Goal: Information Seeking & Learning: Learn about a topic

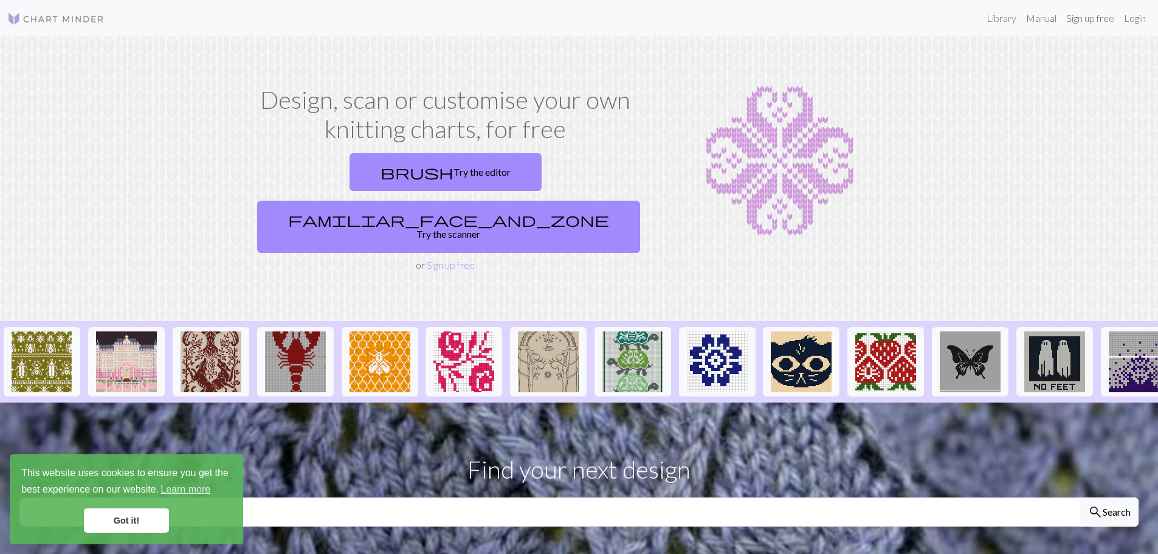
click at [157, 526] on link "Got it!" at bounding box center [126, 520] width 85 height 24
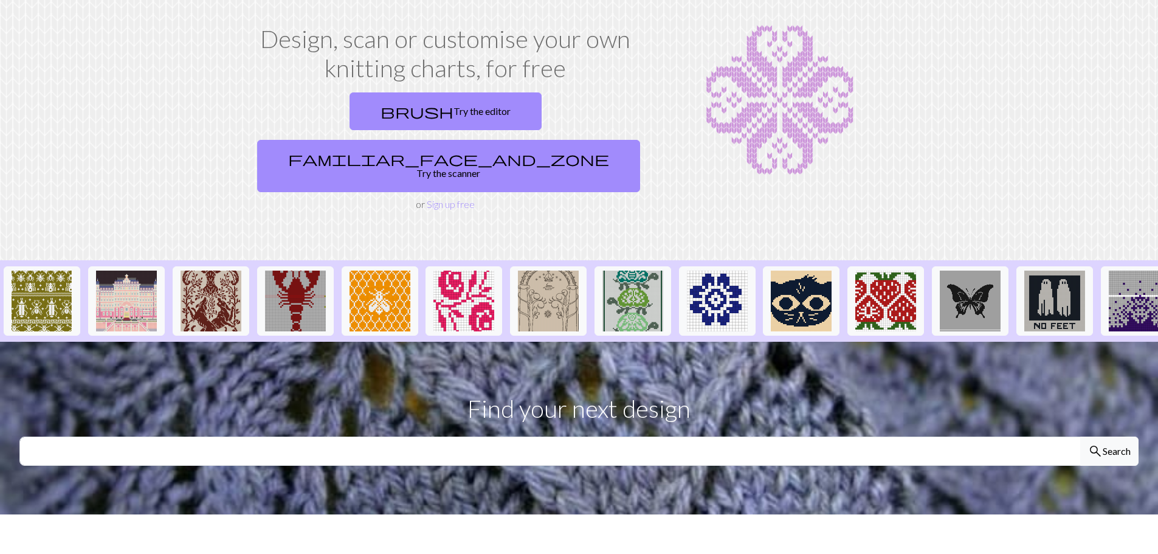
scroll to position [122, 0]
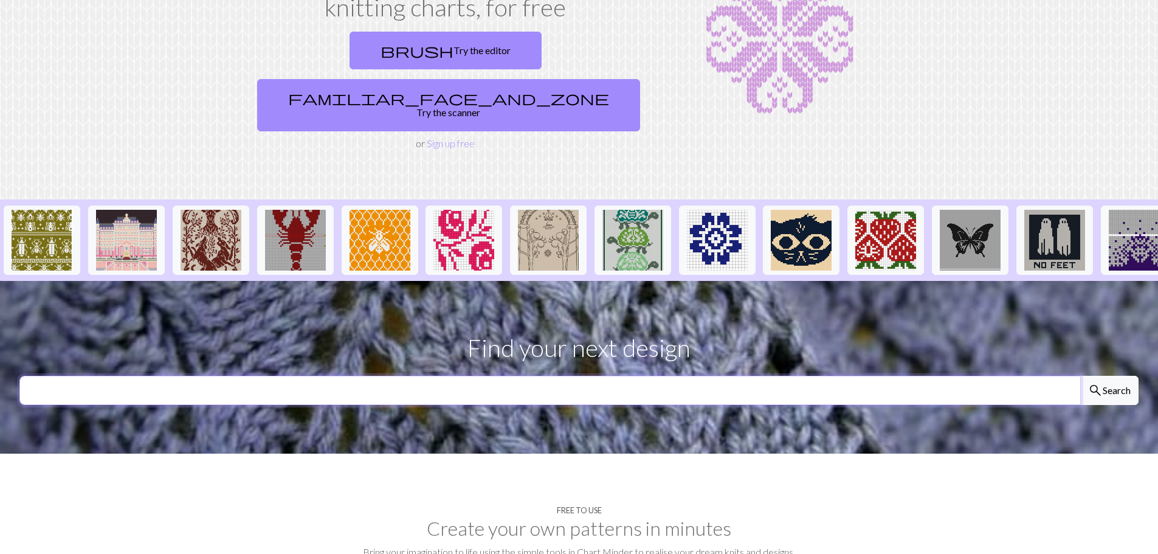
click at [257, 376] on input "text" at bounding box center [549, 390] width 1061 height 29
type input "hokie"
click at [1080, 376] on button "search Search" at bounding box center [1109, 390] width 58 height 29
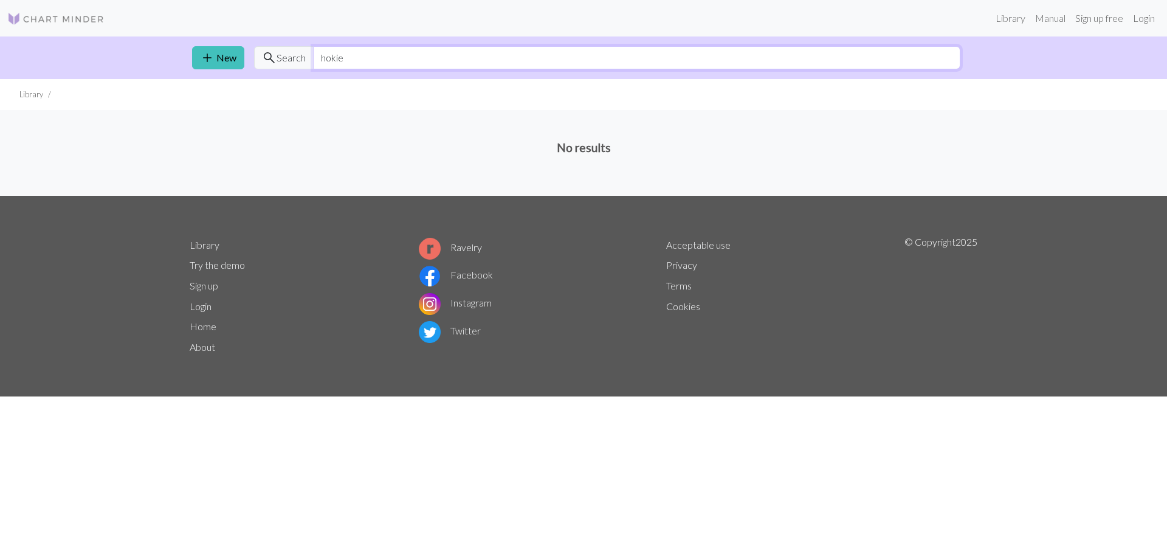
drag, startPoint x: 343, startPoint y: 64, endPoint x: 303, endPoint y: 64, distance: 40.1
click at [304, 64] on div "search Search hokie" at bounding box center [607, 57] width 706 height 23
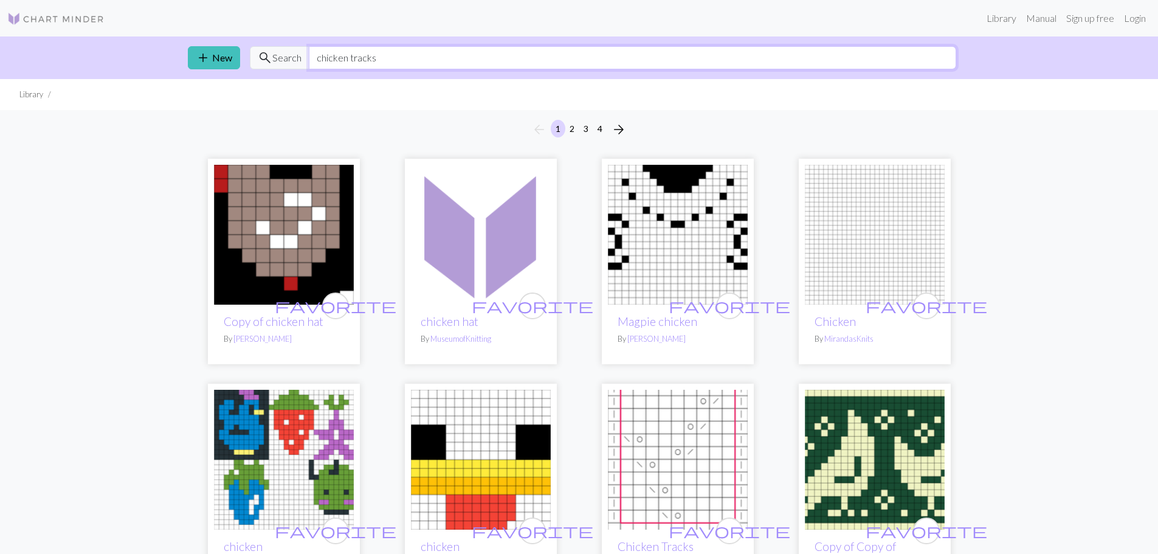
drag, startPoint x: 391, startPoint y: 55, endPoint x: 248, endPoint y: 56, distance: 142.8
click at [248, 56] on div "add New search Search chicken tracks" at bounding box center [579, 57] width 802 height 43
type input "turkey"
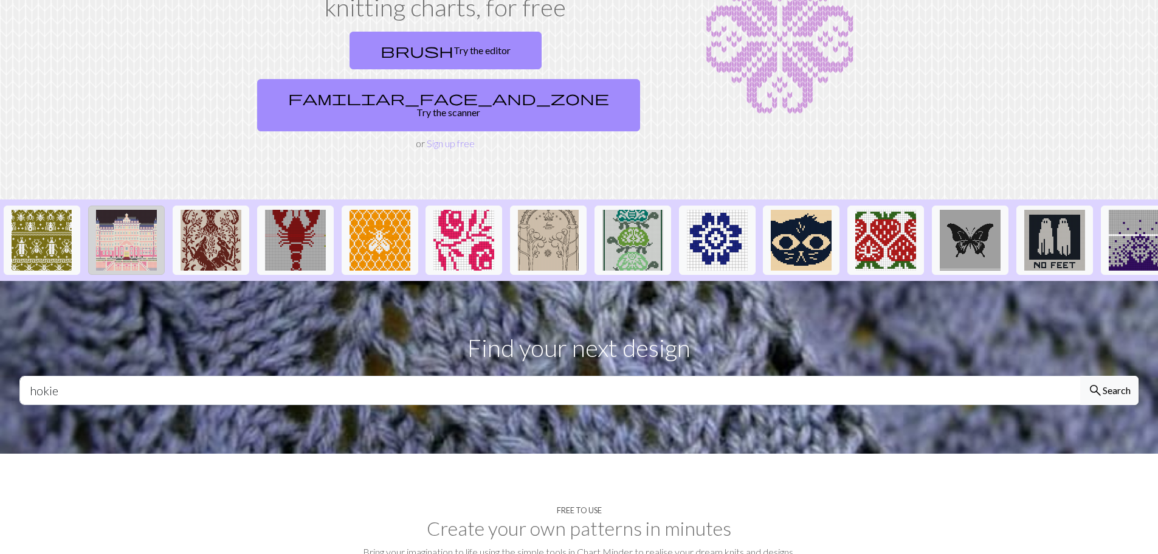
click at [140, 210] on img at bounding box center [126, 240] width 61 height 61
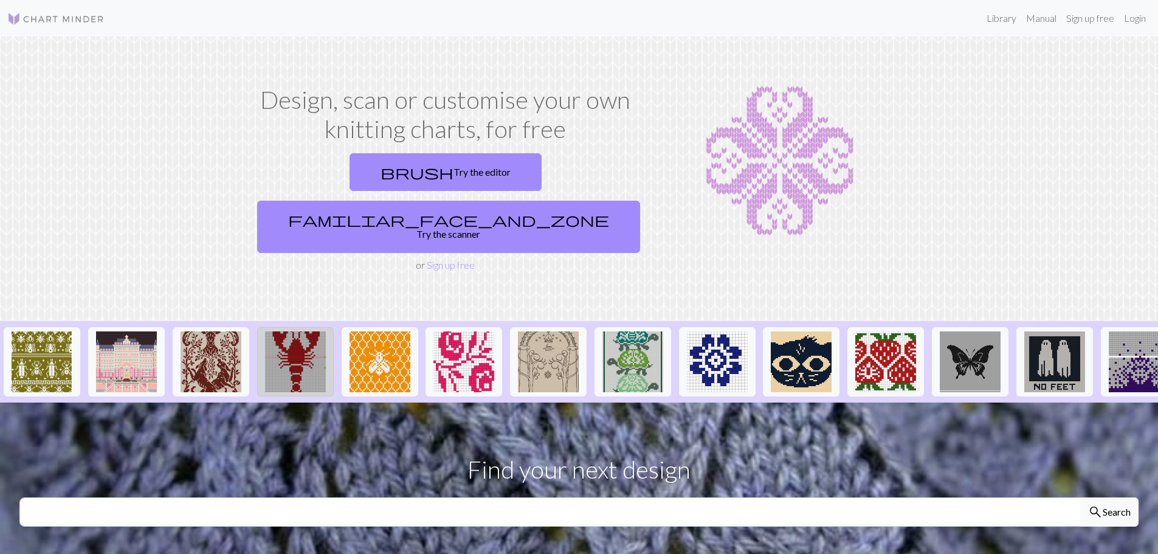
click at [291, 331] on img at bounding box center [295, 361] width 61 height 61
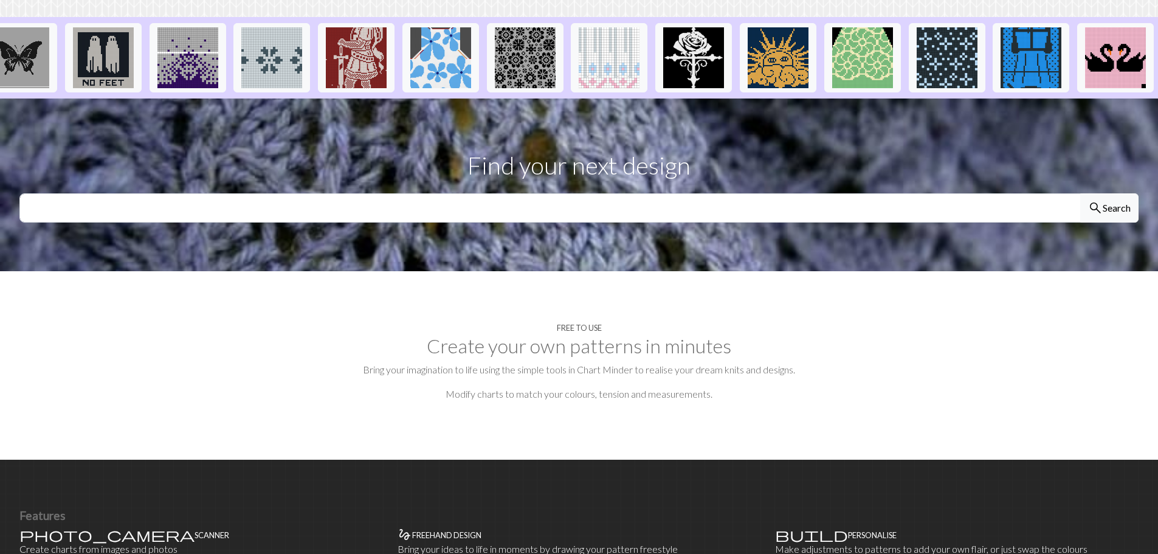
scroll to position [365, 0]
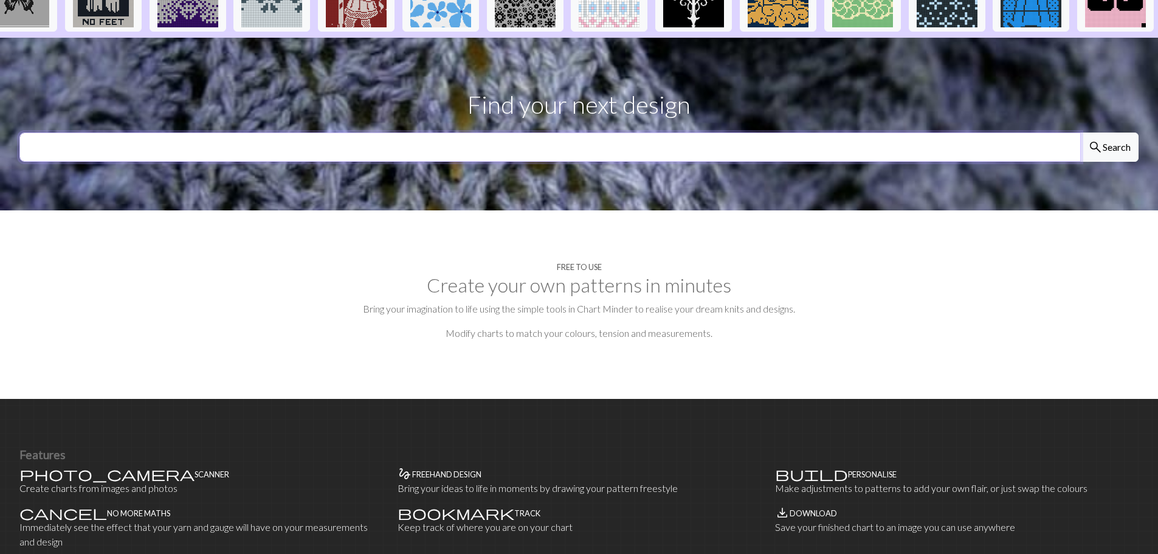
click at [1045, 132] on input "text" at bounding box center [549, 146] width 1061 height 29
type input "[US_STATE]"
click at [1080, 132] on button "search Search" at bounding box center [1109, 146] width 58 height 29
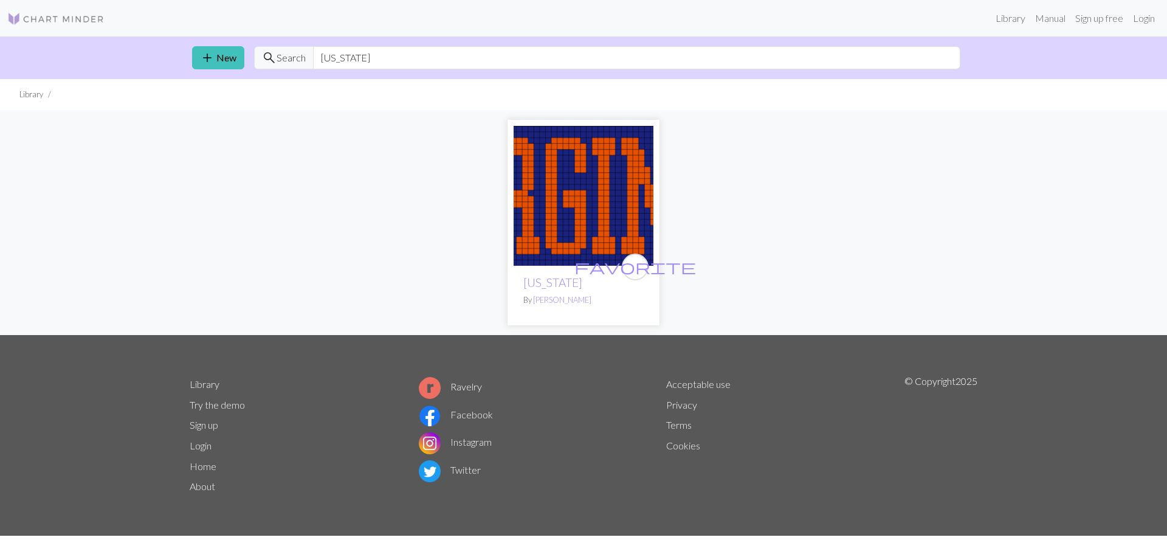
click at [568, 212] on img at bounding box center [584, 196] width 140 height 140
drag, startPoint x: 379, startPoint y: 59, endPoint x: 315, endPoint y: 69, distance: 64.0
click at [317, 69] on input "[US_STATE]" at bounding box center [636, 57] width 647 height 23
click at [363, 57] on input "[US_STATE]" at bounding box center [636, 57] width 647 height 23
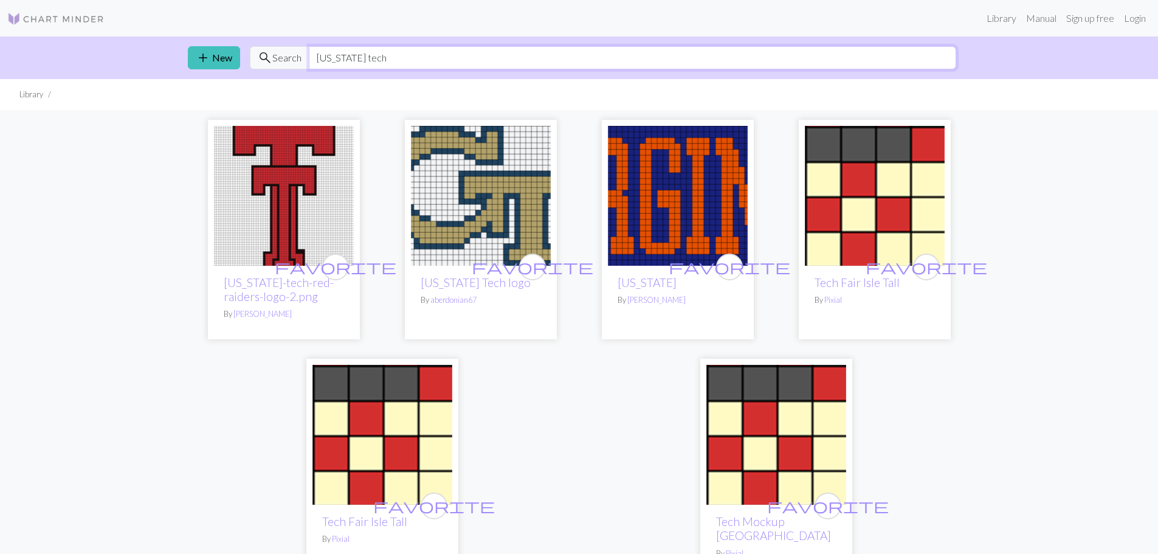
drag, startPoint x: 370, startPoint y: 55, endPoint x: 310, endPoint y: 61, distance: 59.9
click at [310, 61] on input "[US_STATE] tech" at bounding box center [632, 57] width 647 height 23
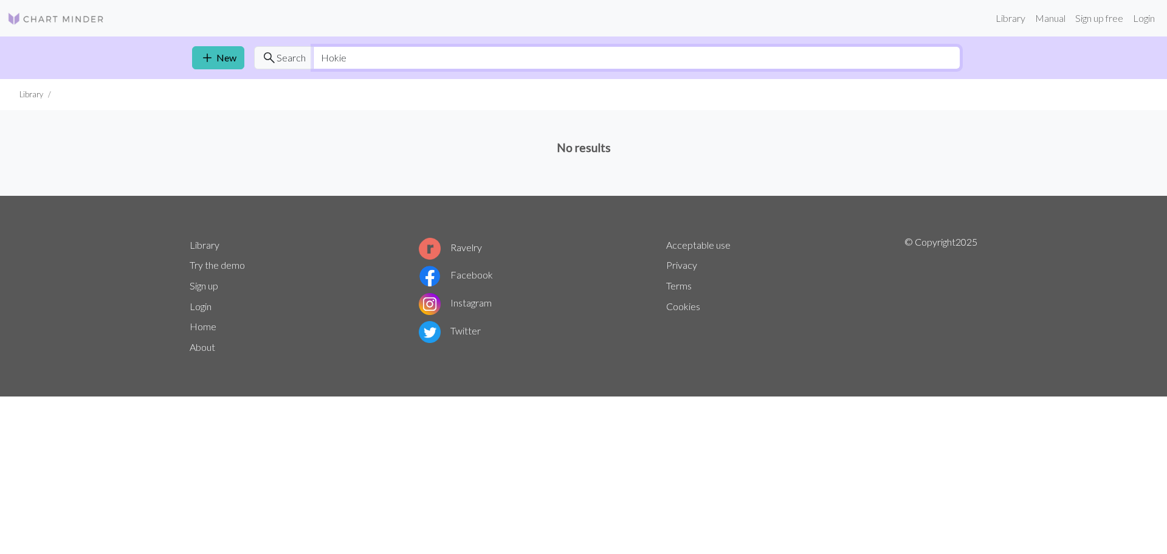
drag, startPoint x: 349, startPoint y: 60, endPoint x: 285, endPoint y: 66, distance: 64.1
click at [285, 66] on div "search Search Hokie" at bounding box center [607, 57] width 706 height 23
type input "VT"
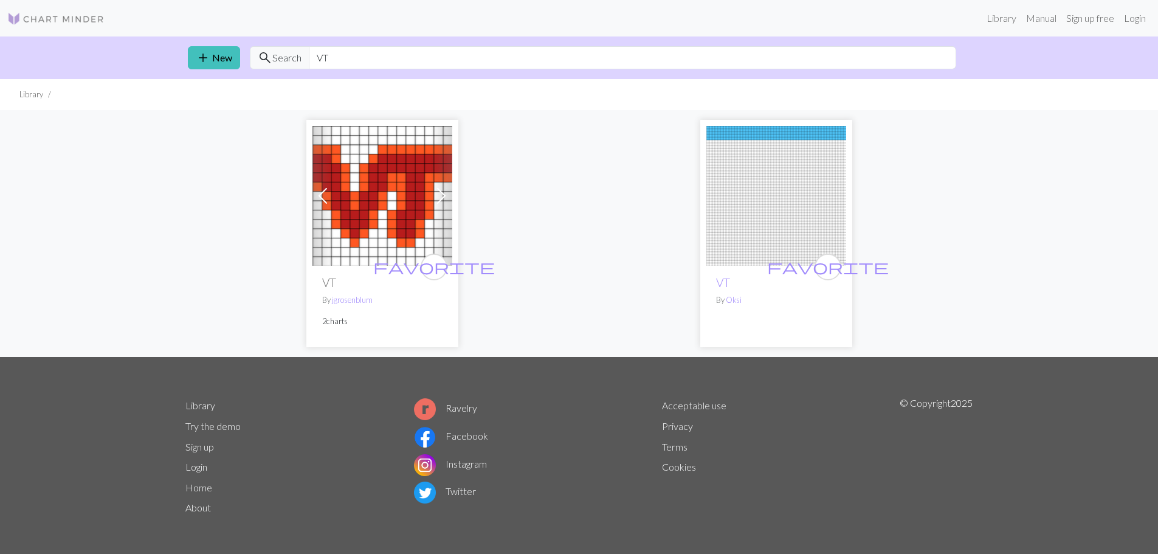
click at [776, 181] on img at bounding box center [776, 196] width 140 height 140
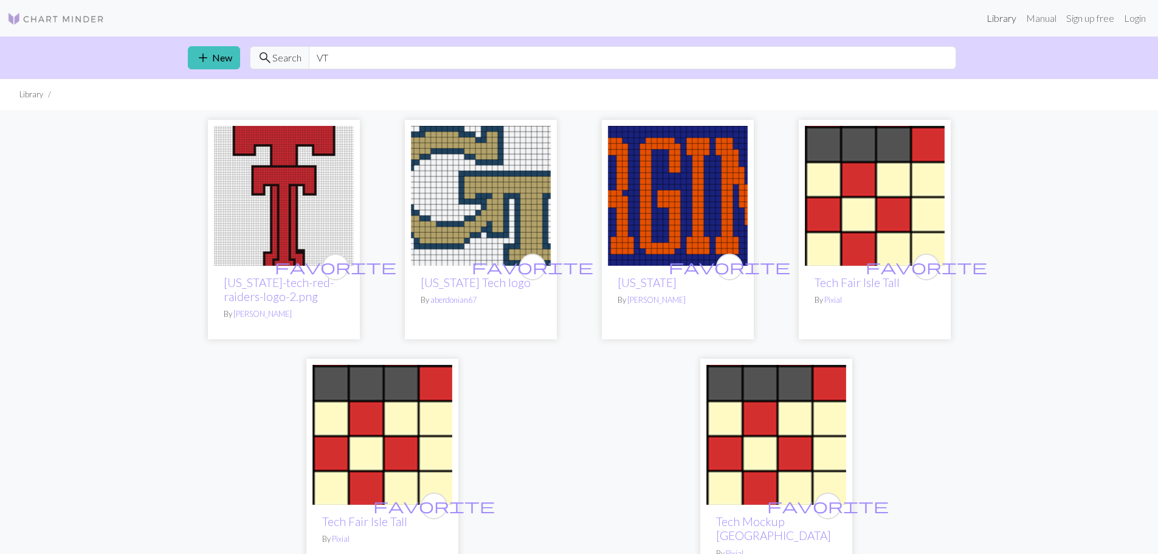
click at [1004, 17] on link "Library" at bounding box center [1002, 18] width 40 height 24
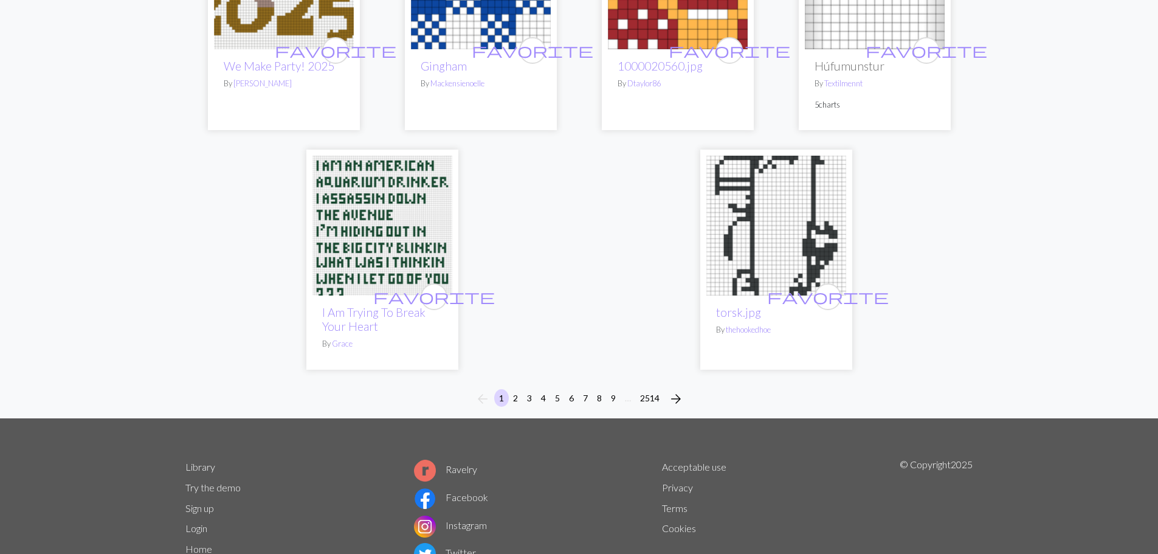
scroll to position [3004, 0]
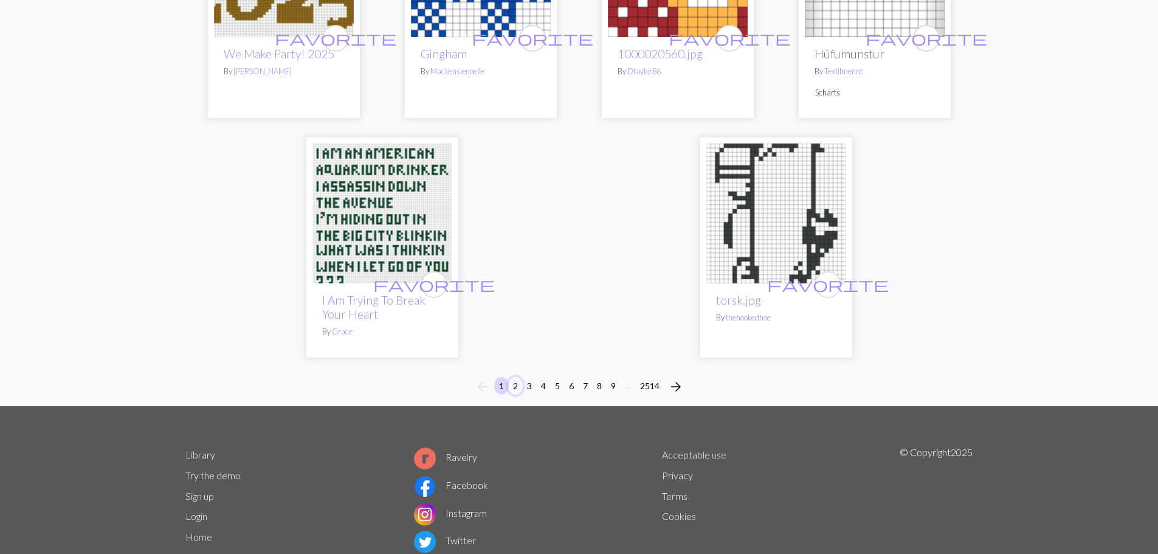
click at [514, 377] on button "2" at bounding box center [515, 386] width 15 height 18
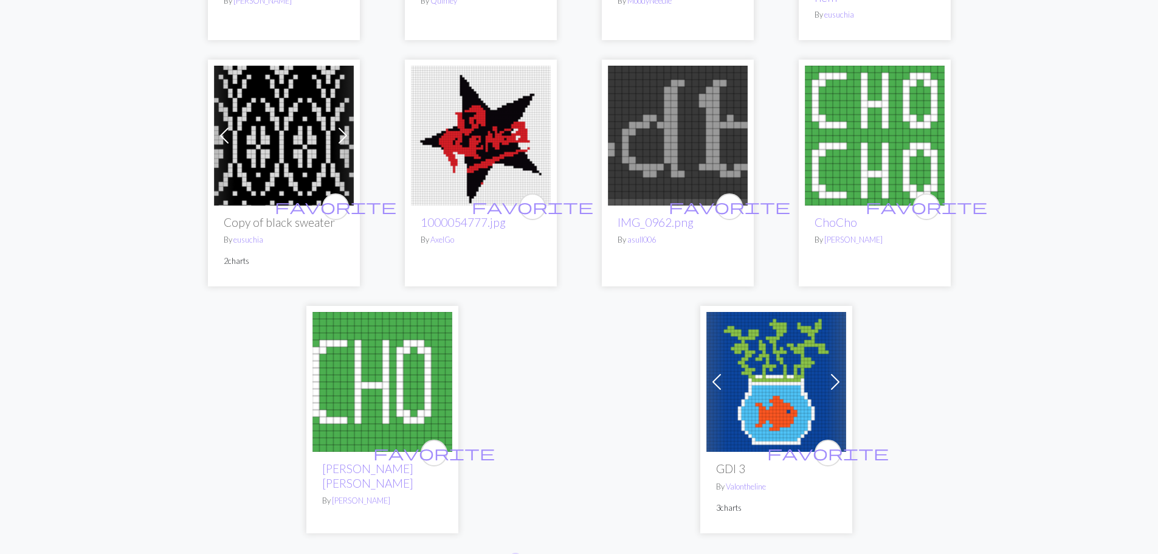
scroll to position [2917, 0]
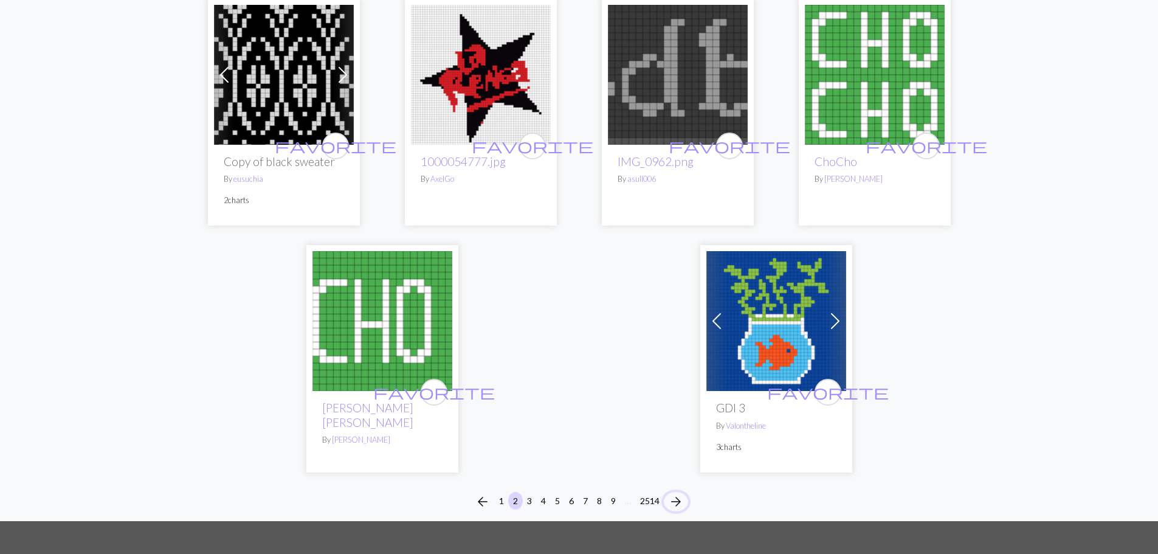
click at [679, 493] on span "arrow_forward" at bounding box center [676, 501] width 15 height 17
